Goal: Task Accomplishment & Management: Manage account settings

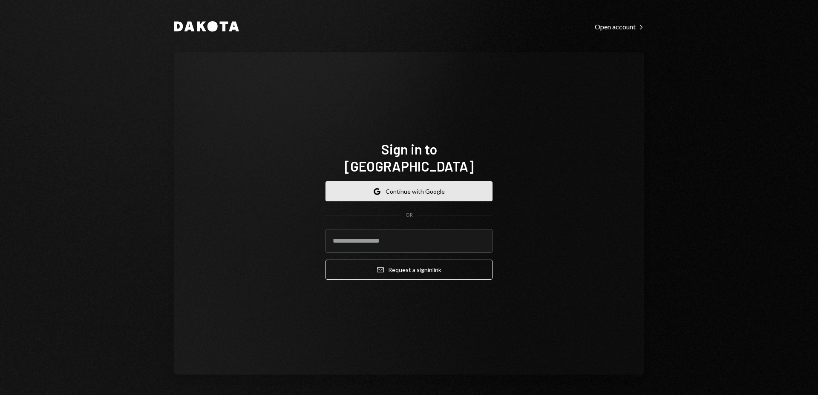
click at [421, 181] on button "Google Continue with Google" at bounding box center [408, 191] width 167 height 20
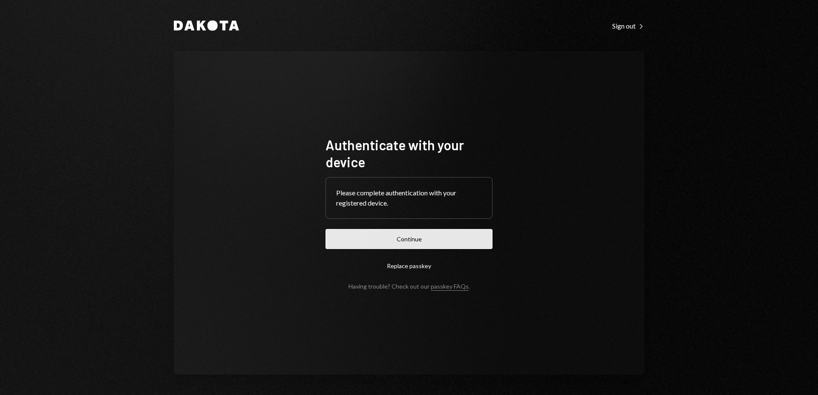
click at [418, 244] on button "Continue" at bounding box center [408, 239] width 167 height 20
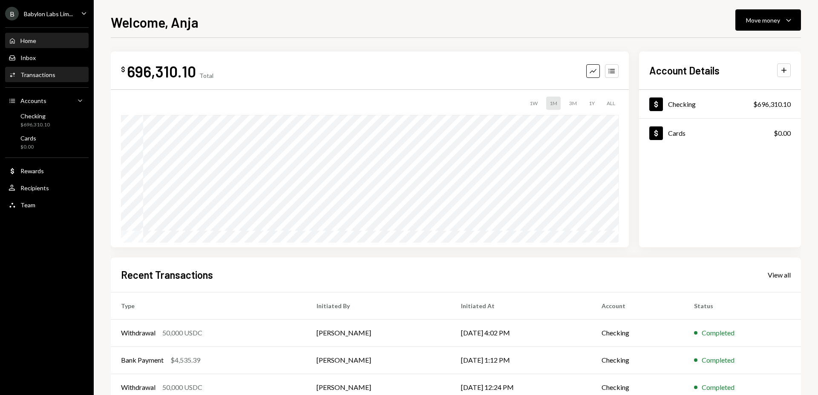
click at [43, 75] on div "Transactions" at bounding box center [37, 74] width 35 height 7
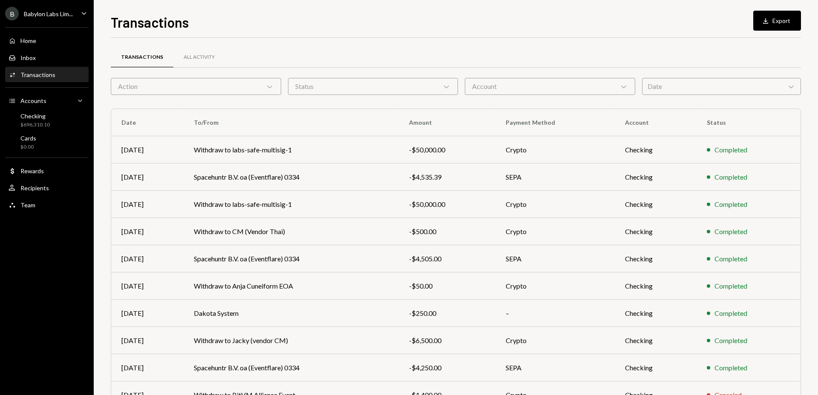
click at [699, 88] on div "Date Chevron Down" at bounding box center [721, 86] width 159 height 17
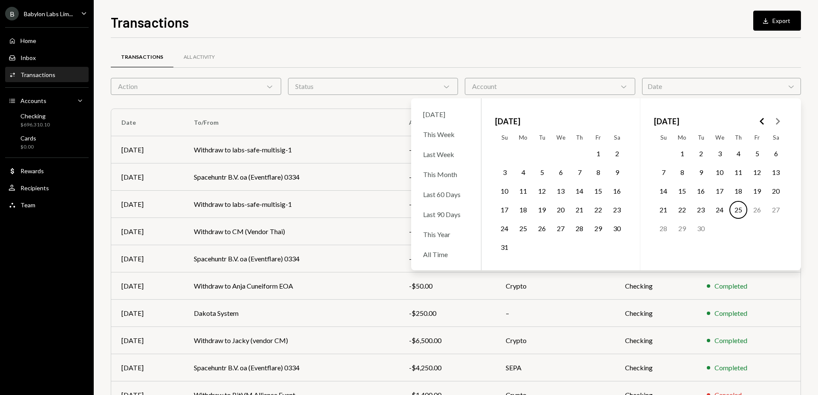
click at [771, 121] on button "Go to the Next Month" at bounding box center [777, 121] width 15 height 15
click at [768, 121] on button "Go to the Previous Month" at bounding box center [761, 121] width 15 height 15
click at [767, 121] on button "Go to the Previous Month" at bounding box center [761, 121] width 15 height 15
click at [723, 191] on button "12" at bounding box center [719, 191] width 18 height 18
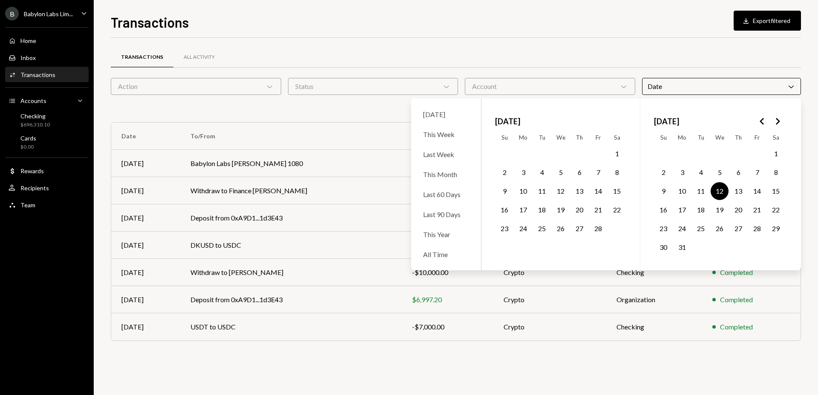
click at [442, 55] on div "Transactions All Activity" at bounding box center [456, 57] width 690 height 22
